Goal: Navigation & Orientation: Go to known website

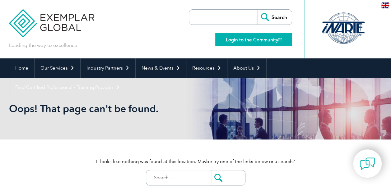
click at [236, 36] on link "Login to the Community" at bounding box center [253, 39] width 77 height 13
